Goal: Task Accomplishment & Management: Use online tool/utility

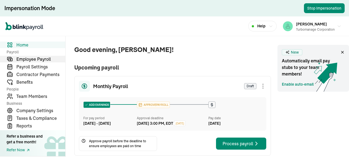
click at [33, 58] on span "Employee Payroll" at bounding box center [40, 59] width 49 height 7
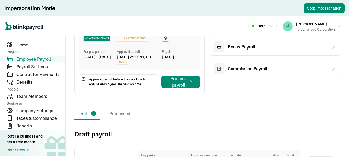
scroll to position [79, 0]
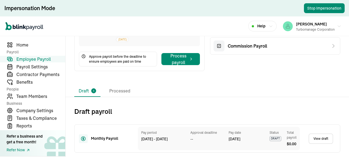
click at [317, 138] on link "View draft" at bounding box center [321, 138] width 25 height 10
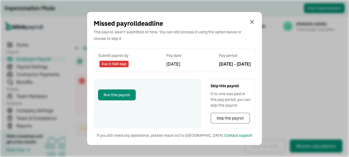
select select "direct_deposit"
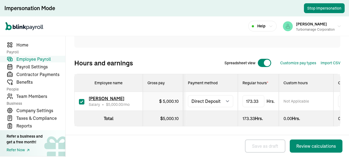
scroll to position [113, 0]
click at [21, 44] on span "Home" at bounding box center [40, 45] width 49 height 7
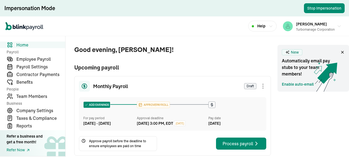
click at [263, 87] on div at bounding box center [263, 86] width 7 height 7
click at [183, 41] on div "Good evening, [PERSON_NAME]! Upcoming payroll Monthly Payroll Draft Skip this p…" at bounding box center [168, 121] width 205 height 170
